Goal: Task Accomplishment & Management: Use online tool/utility

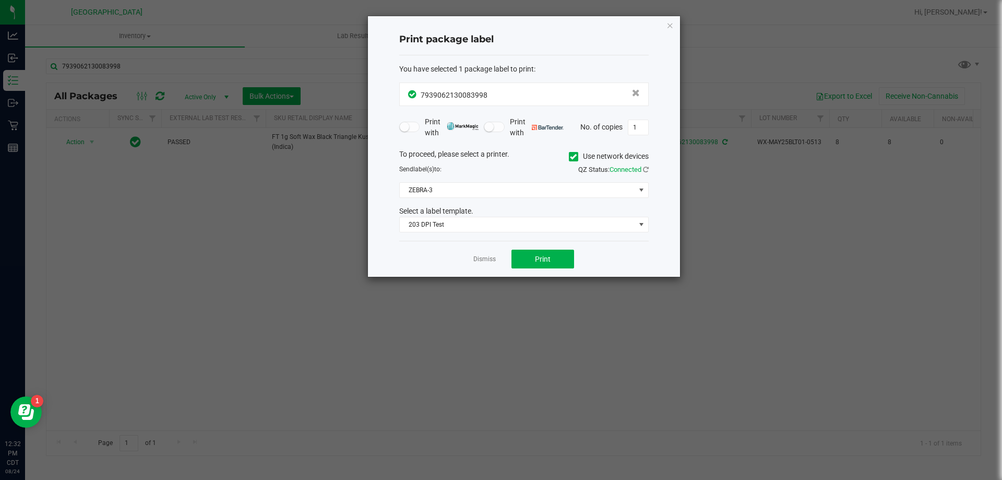
click at [175, 168] on ngb-modal-window "Print package label You have selected 1 package label to print : 79390621300839…" at bounding box center [505, 240] width 1010 height 480
click at [477, 259] on link "Dismiss" at bounding box center [484, 259] width 22 height 9
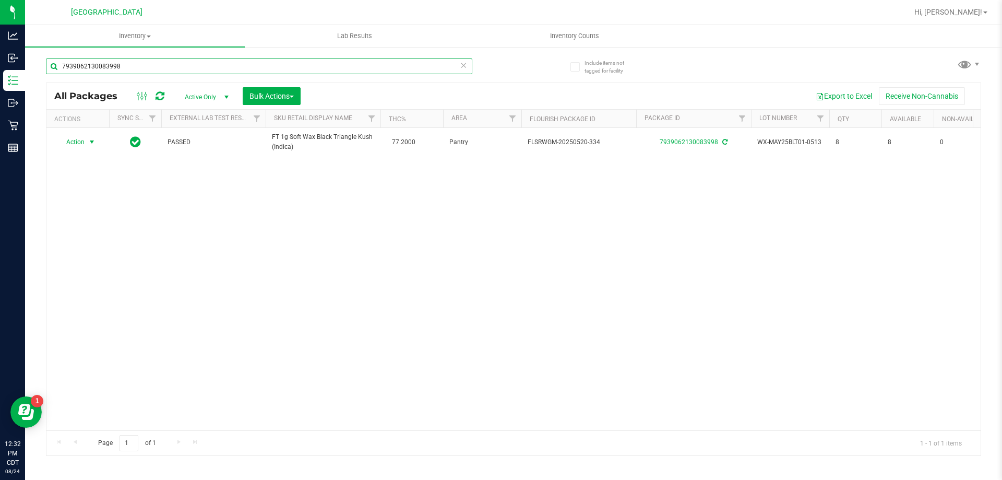
click at [469, 65] on input "7939062130083998" at bounding box center [259, 66] width 426 height 16
click at [467, 69] on icon at bounding box center [463, 64] width 7 height 13
click at [460, 66] on input "text" at bounding box center [259, 66] width 426 height 16
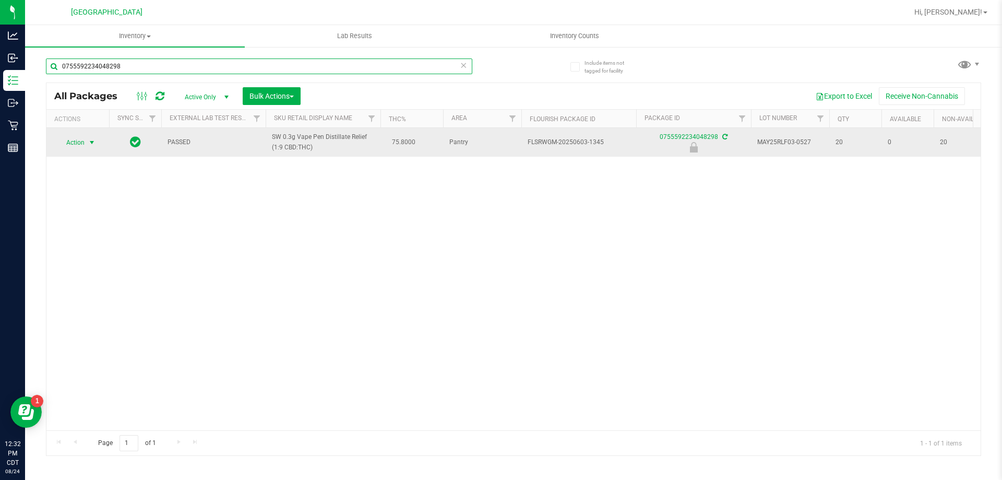
type input "0755592234048298"
click at [65, 148] on span "Action" at bounding box center [71, 142] width 28 height 15
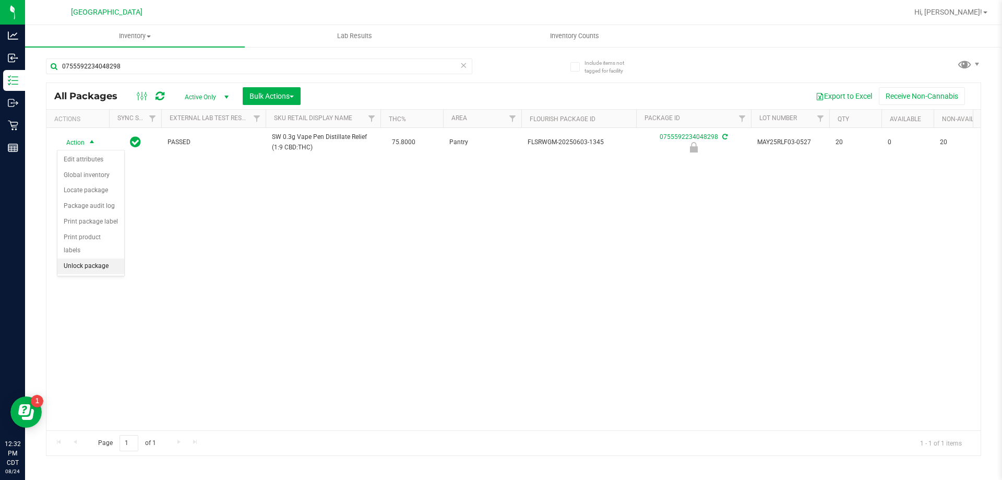
click at [100, 258] on li "Unlock package" at bounding box center [90, 266] width 67 height 16
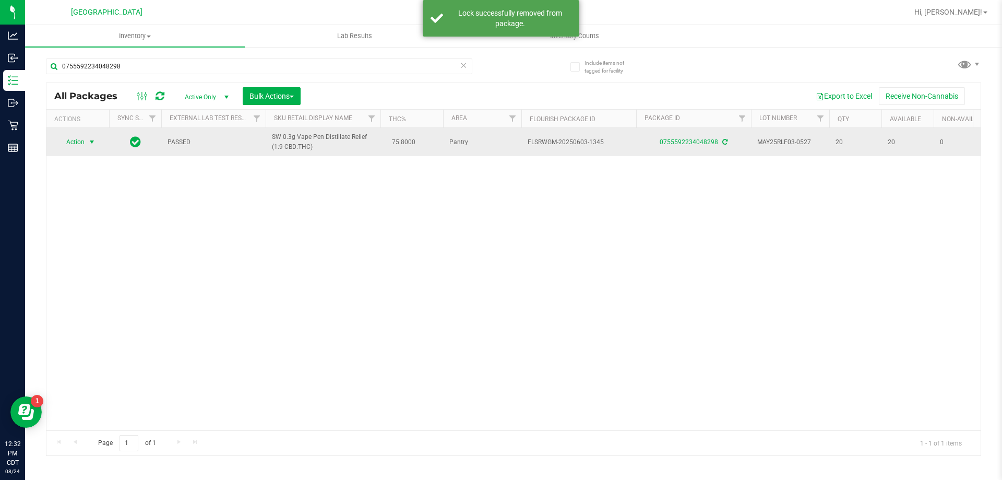
click at [83, 146] on span "Action" at bounding box center [71, 142] width 28 height 15
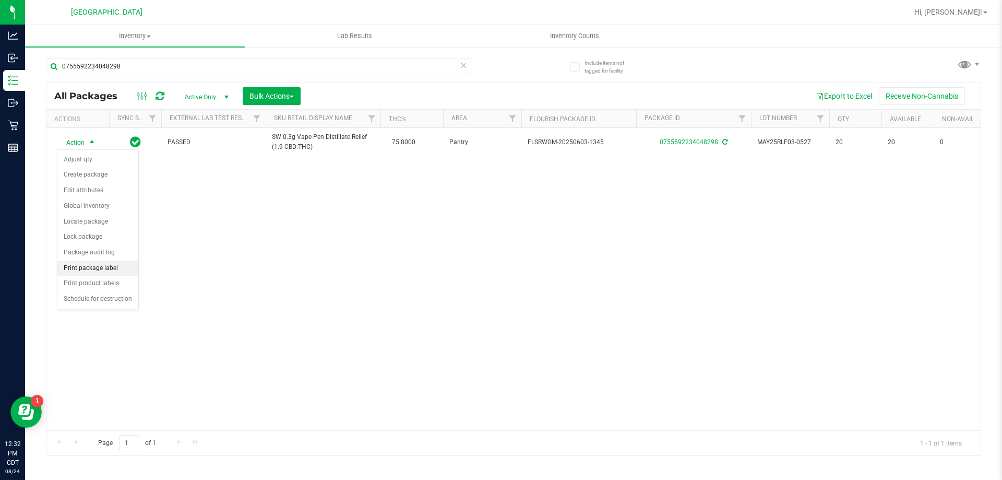
click at [123, 268] on li "Print package label" at bounding box center [97, 268] width 81 height 16
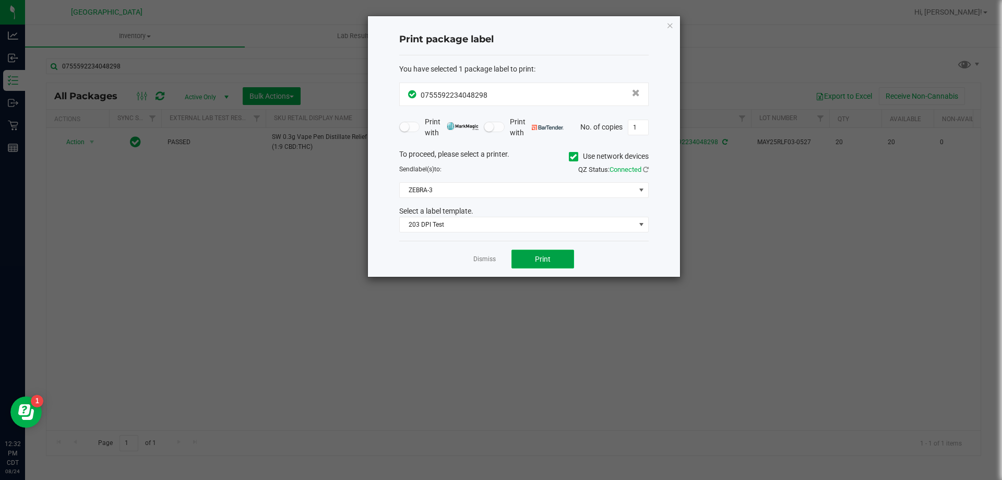
click at [533, 259] on button "Print" at bounding box center [542, 258] width 63 height 19
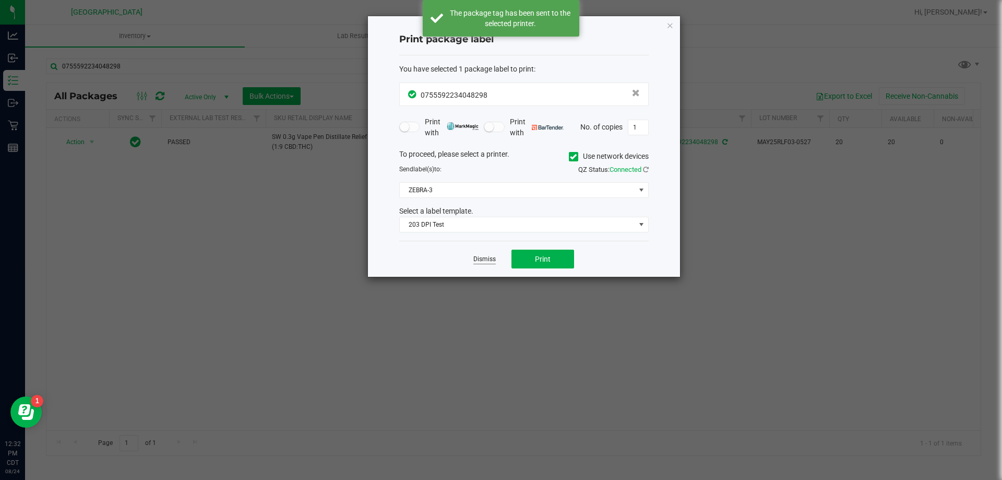
click at [481, 261] on link "Dismiss" at bounding box center [484, 259] width 22 height 9
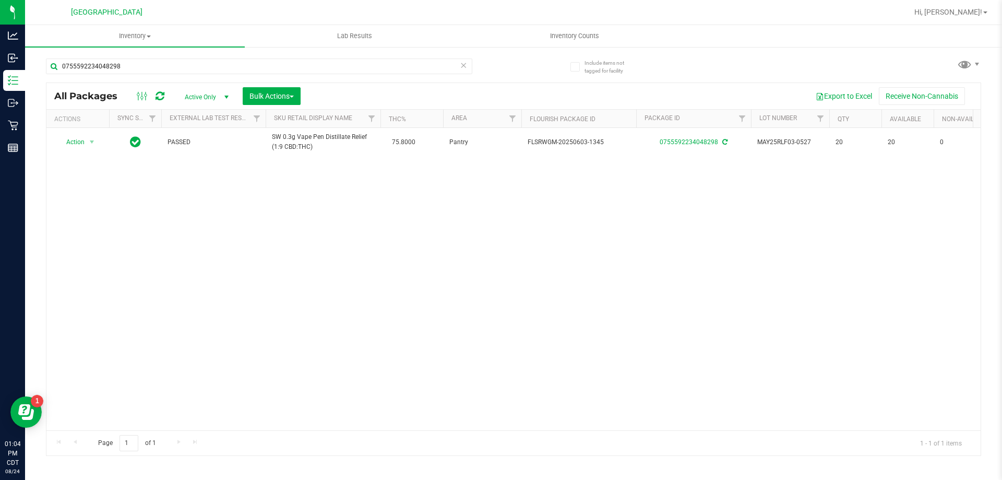
click at [125, 266] on div "Action Action Adjust qty Create package Edit attributes Global inventory Locate…" at bounding box center [513, 279] width 934 height 302
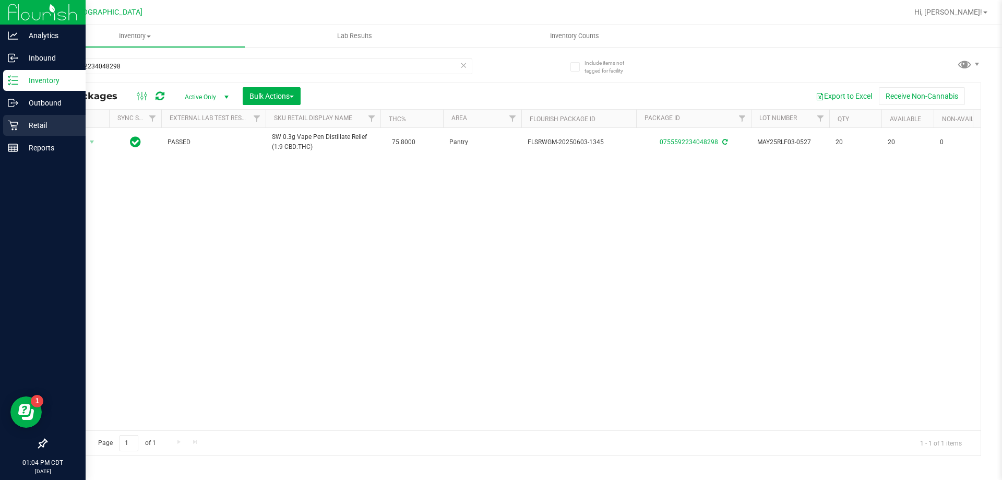
click at [43, 133] on div "Retail" at bounding box center [44, 125] width 82 height 21
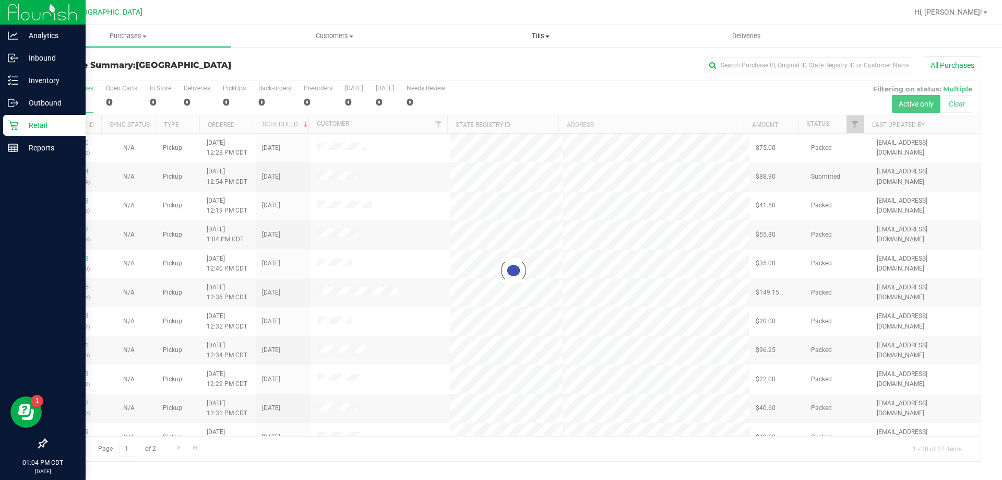
click at [536, 35] on span "Tills" at bounding box center [540, 35] width 205 height 9
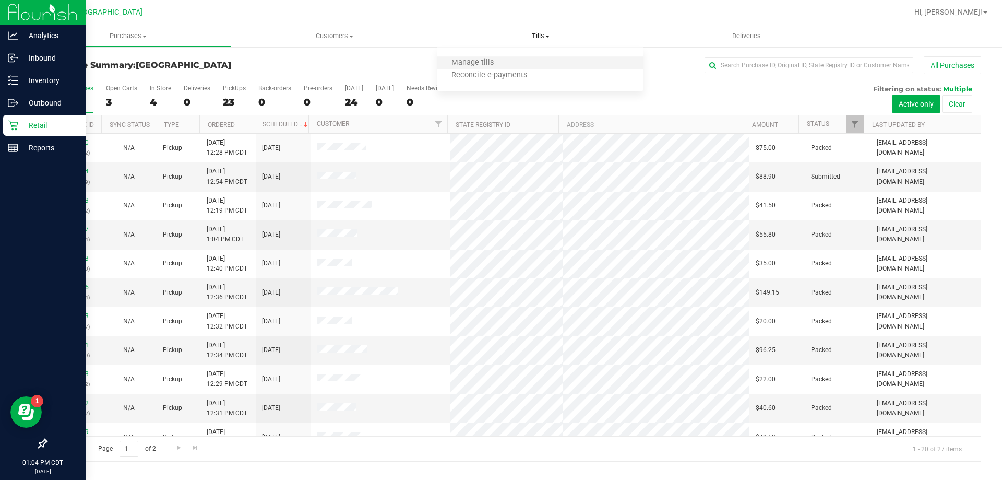
click at [512, 62] on li "Manage tills" at bounding box center [540, 63] width 206 height 13
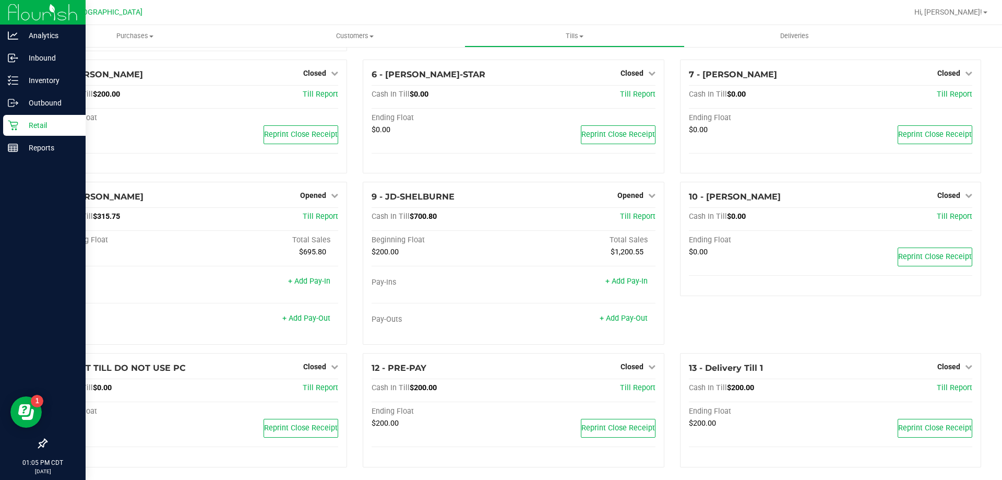
scroll to position [196, 0]
